Goal: Task Accomplishment & Management: Use online tool/utility

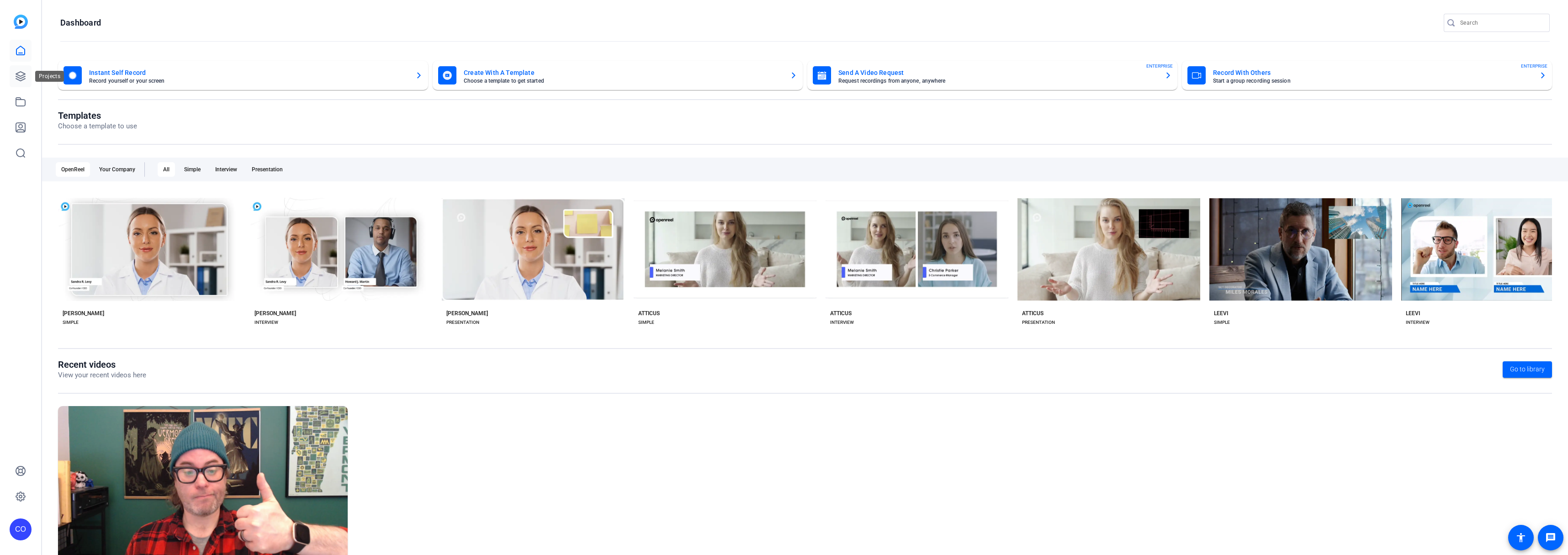
click at [16, 75] on icon at bounding box center [20, 77] width 11 height 11
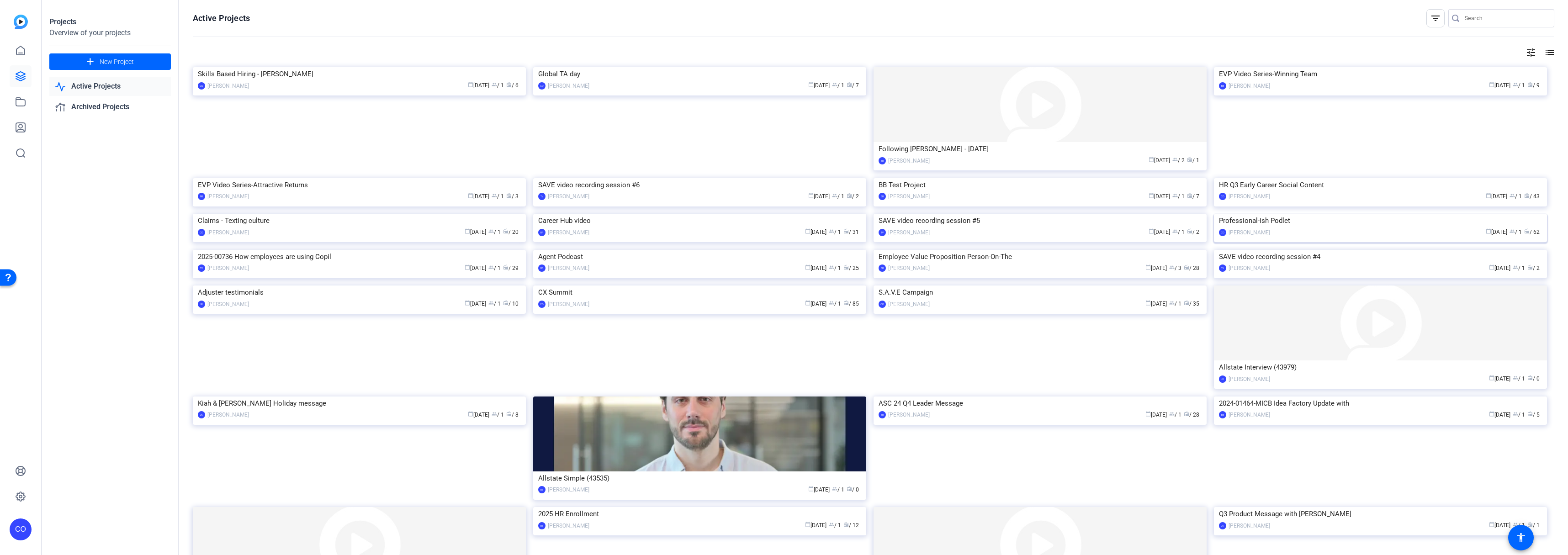
click at [1369, 214] on img at bounding box center [1380, 214] width 333 height 0
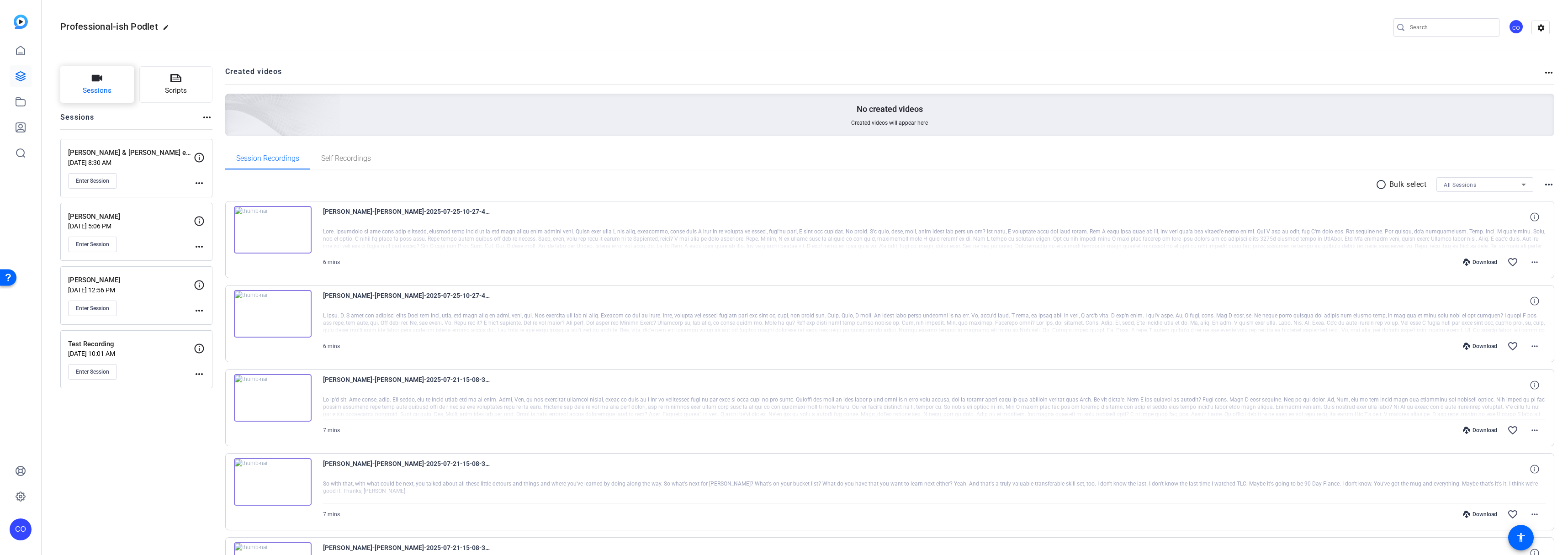
click at [120, 91] on button "Sessions" at bounding box center [97, 84] width 74 height 37
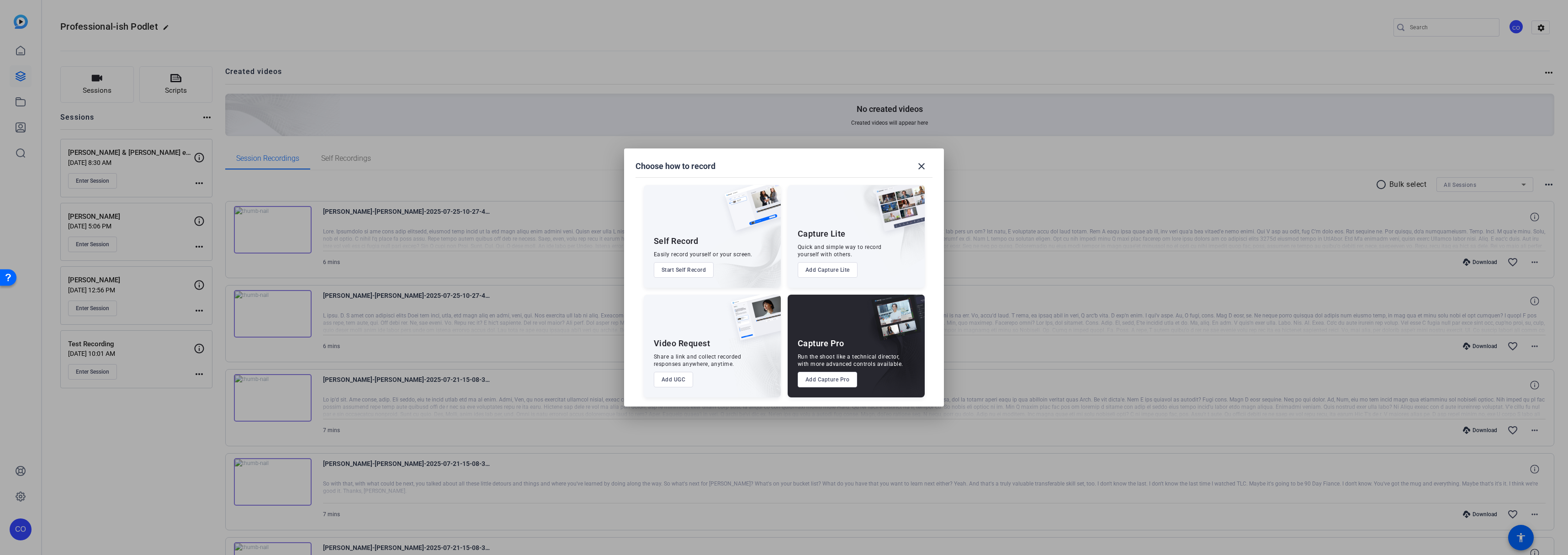
click at [835, 377] on button "Add Capture Pro" at bounding box center [827, 380] width 60 height 15
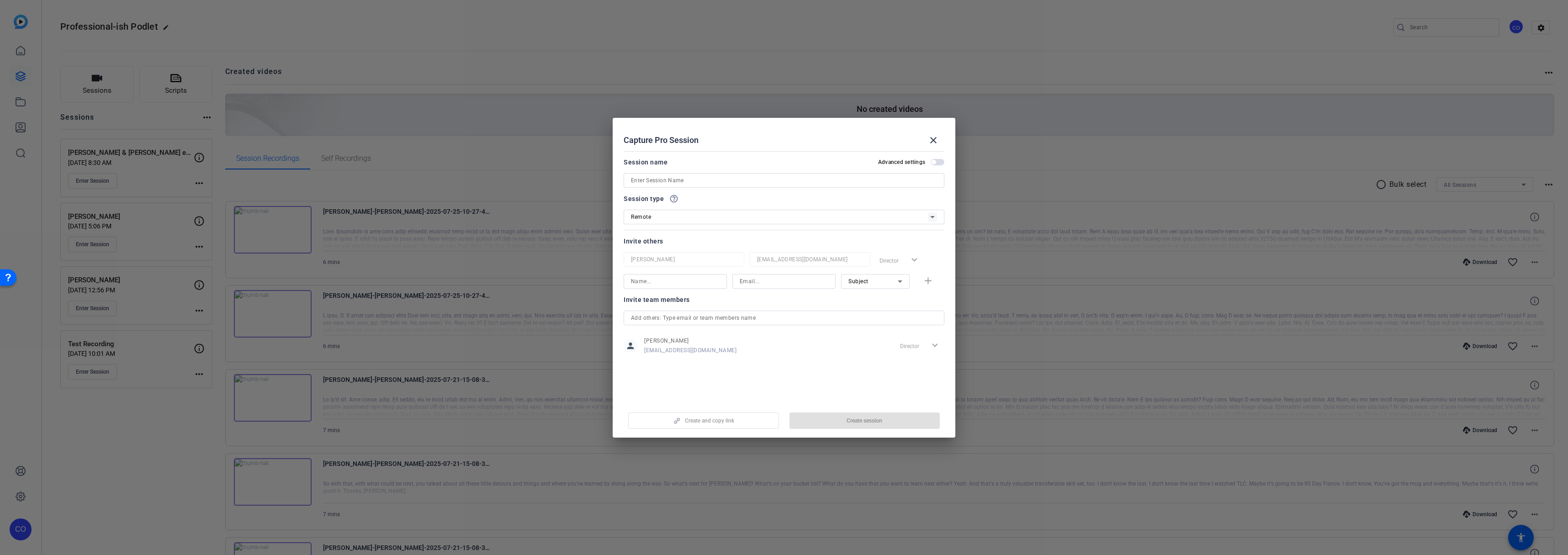
click at [652, 181] on input at bounding box center [784, 181] width 306 height 11
click at [662, 181] on input "Ashleigh SOtelo" at bounding box center [784, 181] width 306 height 11
type input "Ashleigh Sotelo"
click at [871, 424] on span "Create session" at bounding box center [865, 421] width 36 height 7
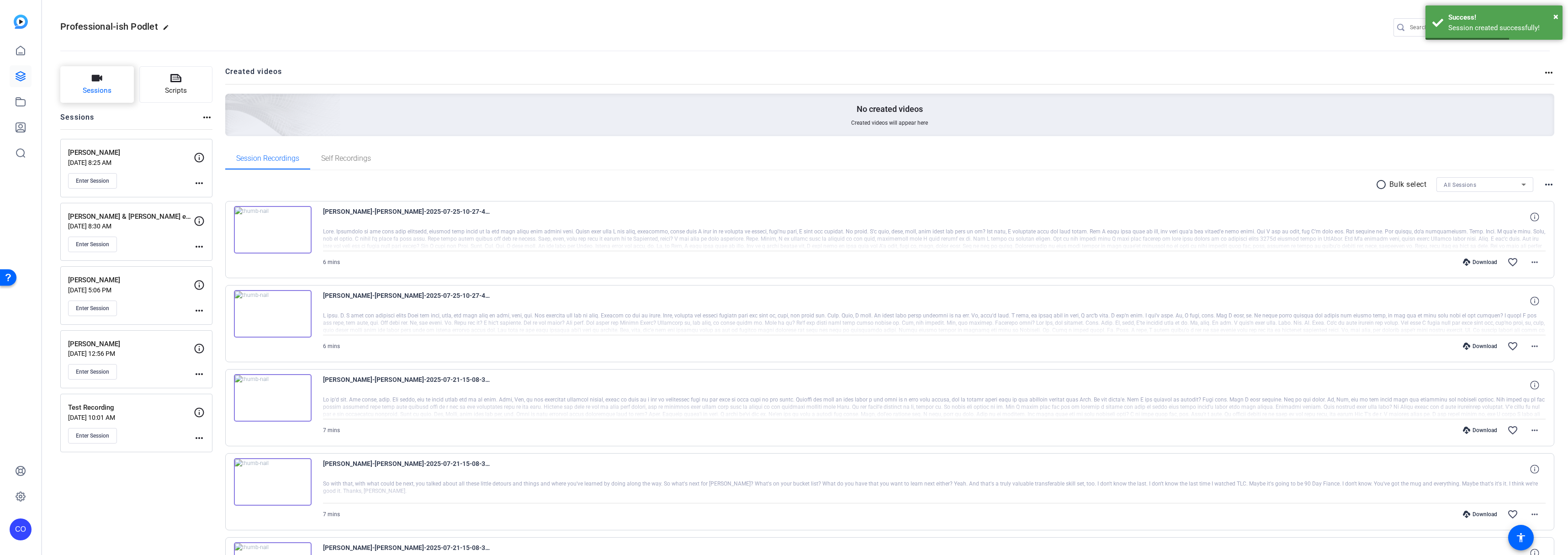
click at [104, 86] on span "Sessions" at bounding box center [97, 91] width 28 height 11
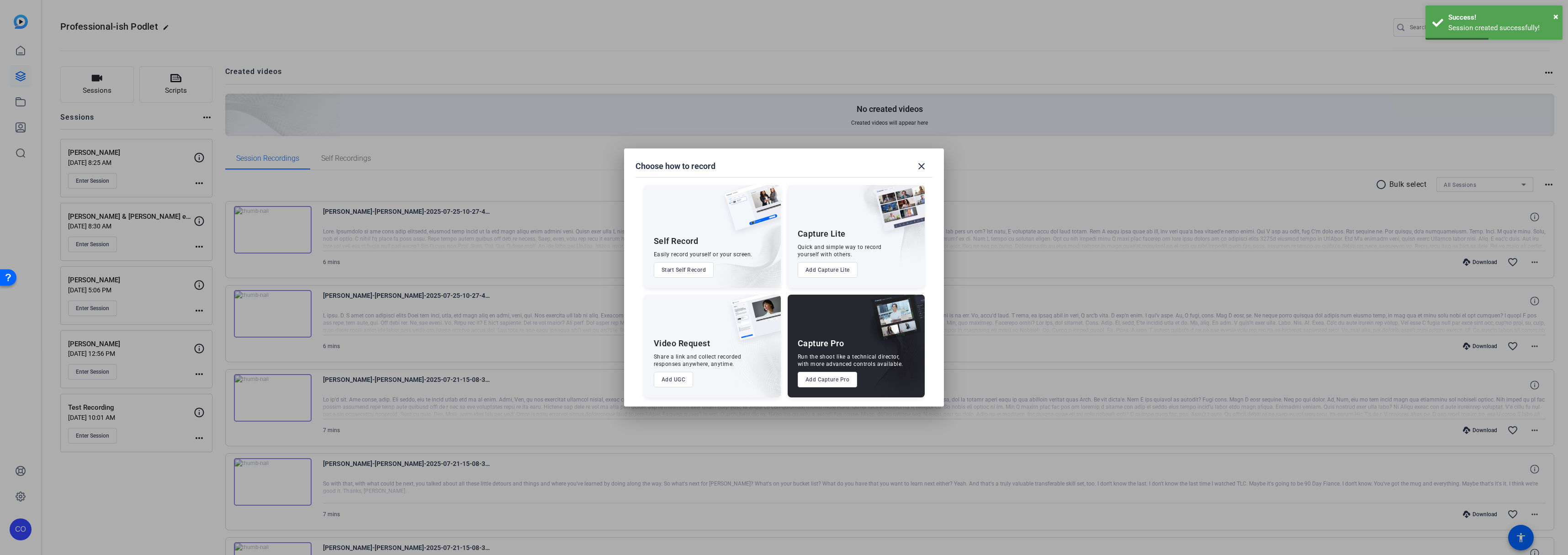
click at [816, 381] on button "Add Capture Pro" at bounding box center [827, 380] width 60 height 15
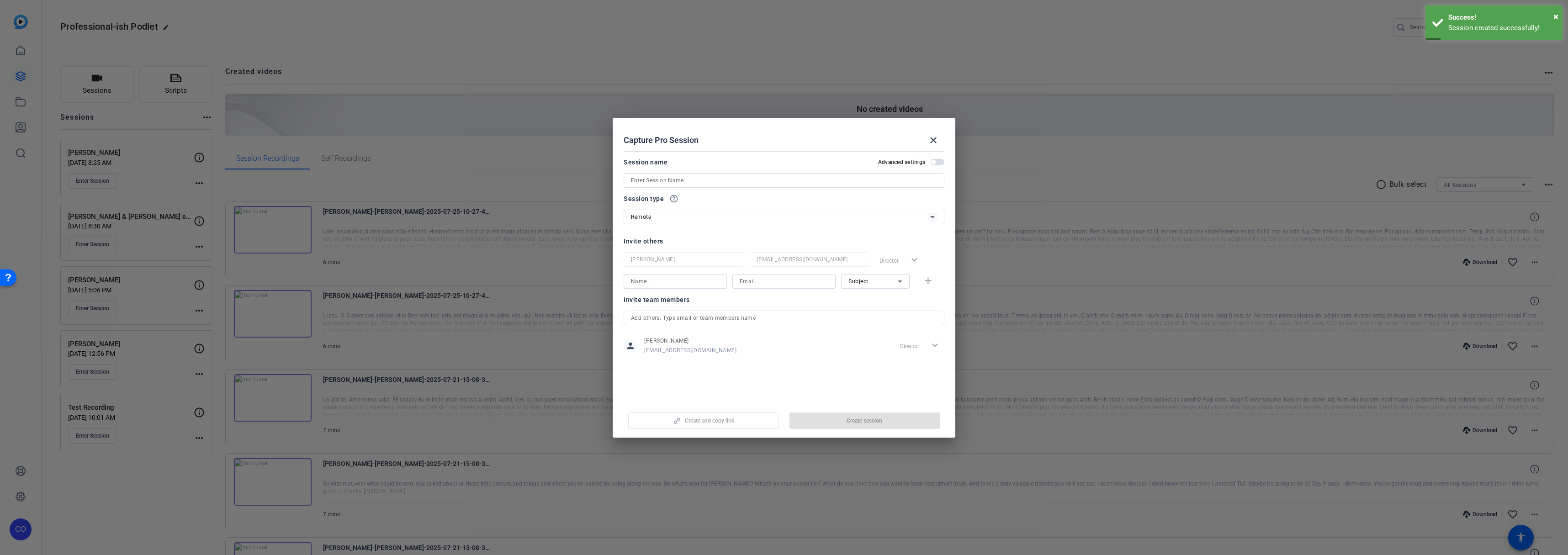
click at [661, 182] on input at bounding box center [784, 181] width 306 height 11
type input "[PERSON_NAME]"
click at [861, 420] on span "Create session" at bounding box center [865, 421] width 36 height 7
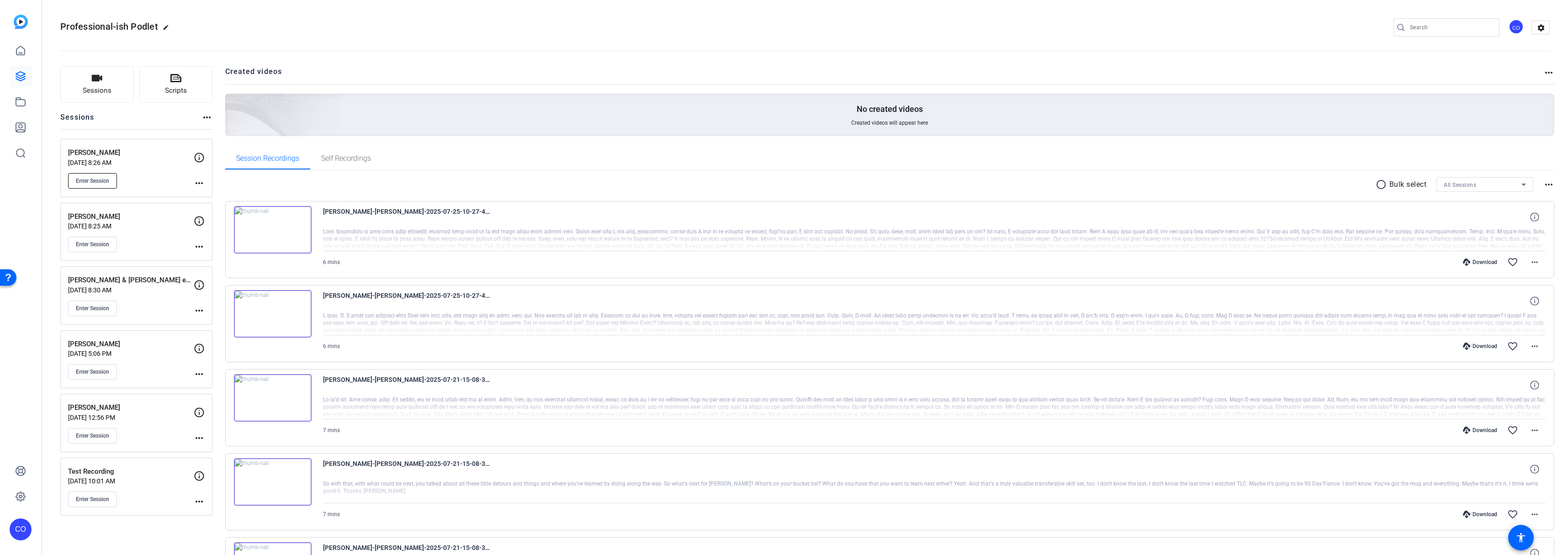
click at [94, 182] on span "Enter Session" at bounding box center [92, 181] width 33 height 7
click at [92, 241] on span "Enter Session" at bounding box center [92, 244] width 33 height 7
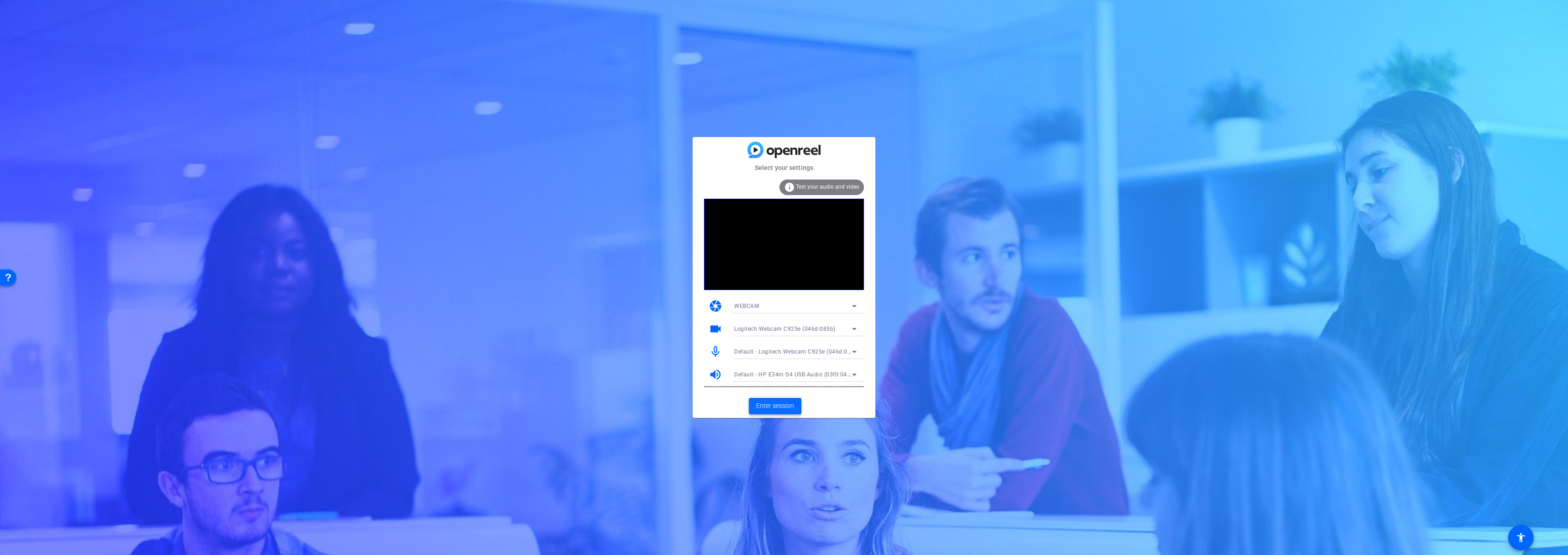
click at [779, 408] on span "Enter session" at bounding box center [775, 406] width 38 height 10
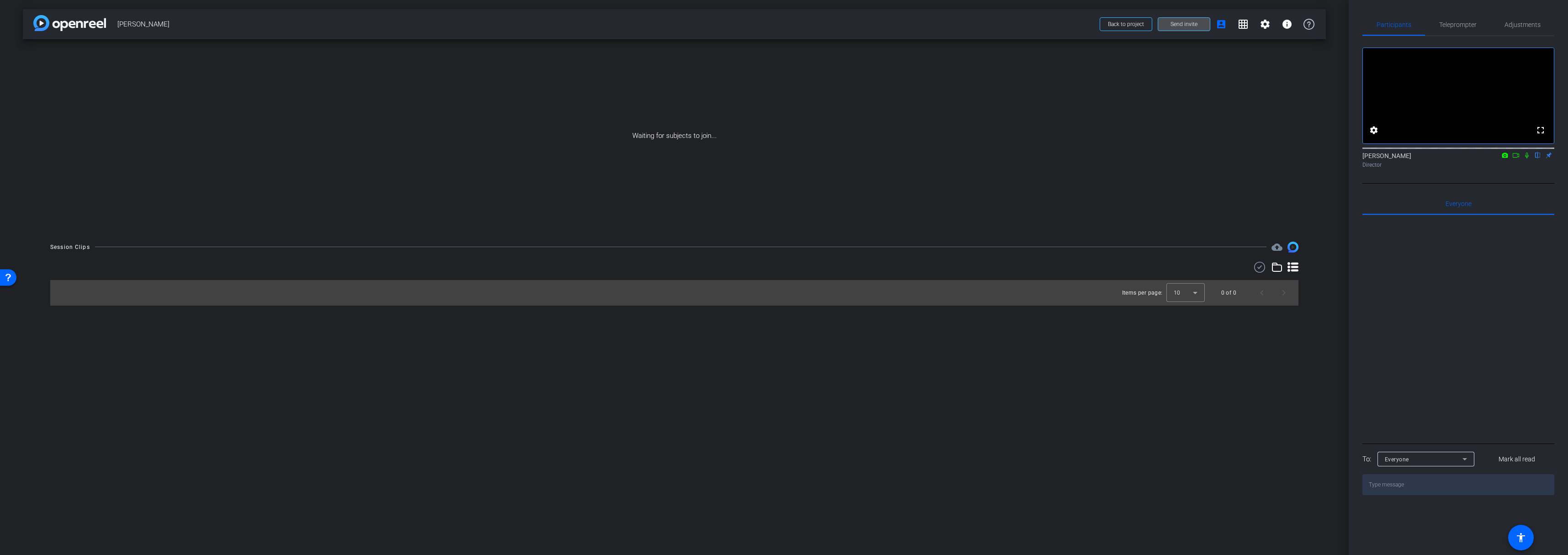
click at [1203, 25] on span at bounding box center [1184, 24] width 52 height 22
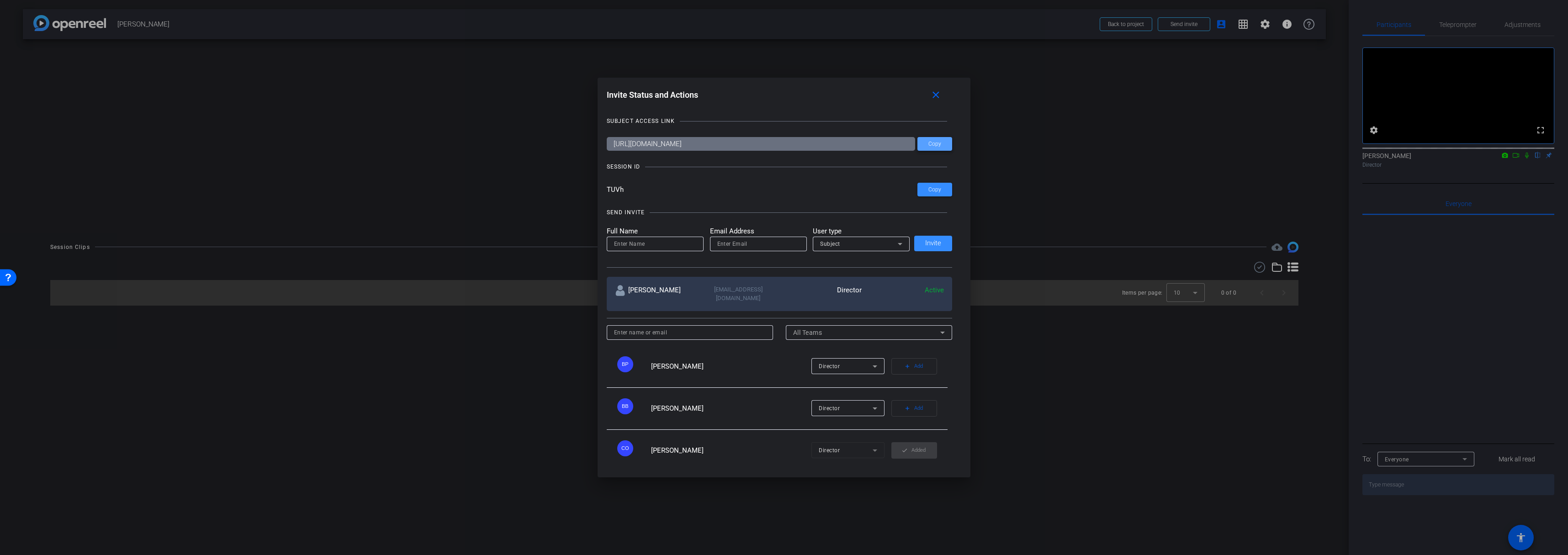
click at [932, 143] on span "Copy" at bounding box center [935, 144] width 12 height 7
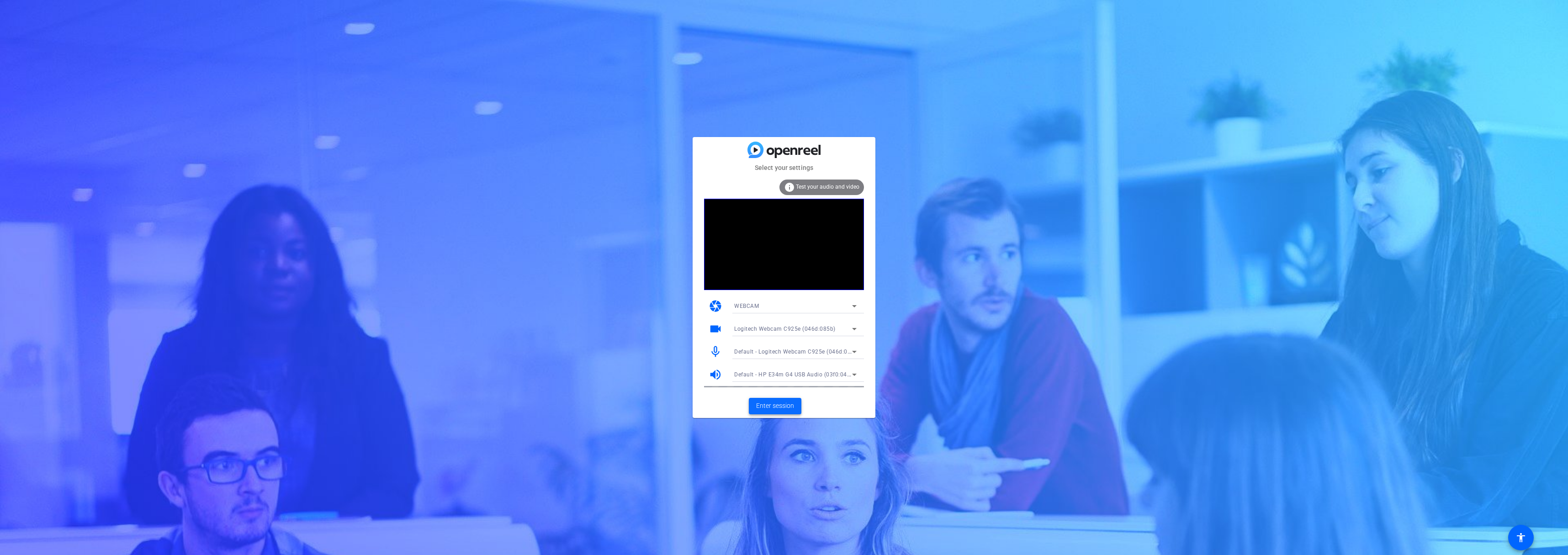
click at [768, 411] on span "Enter session" at bounding box center [775, 406] width 38 height 10
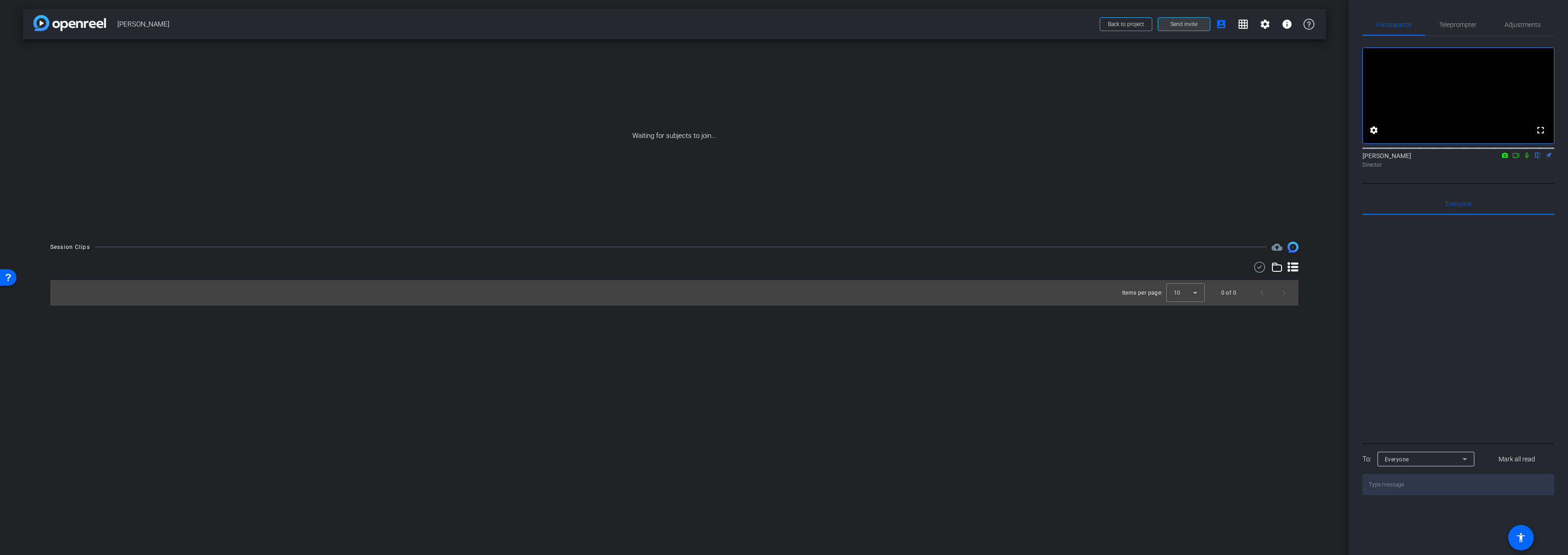
click at [1172, 20] on span "Send invite" at bounding box center [1184, 24] width 27 height 7
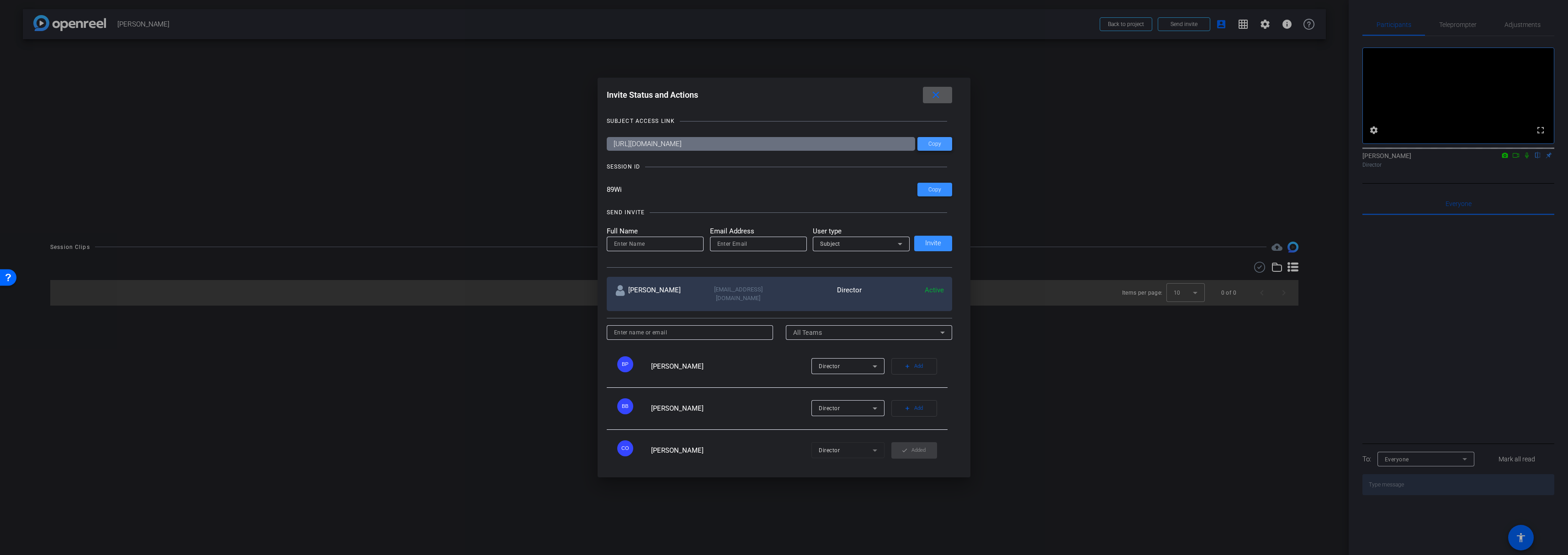
click at [931, 148] on span at bounding box center [934, 143] width 35 height 22
click at [925, 148] on span at bounding box center [934, 143] width 35 height 22
